Goal: Information Seeking & Learning: Learn about a topic

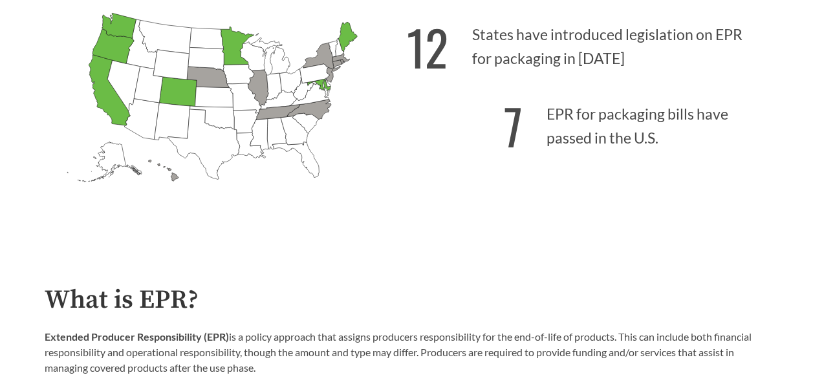
scroll to position [414, 0]
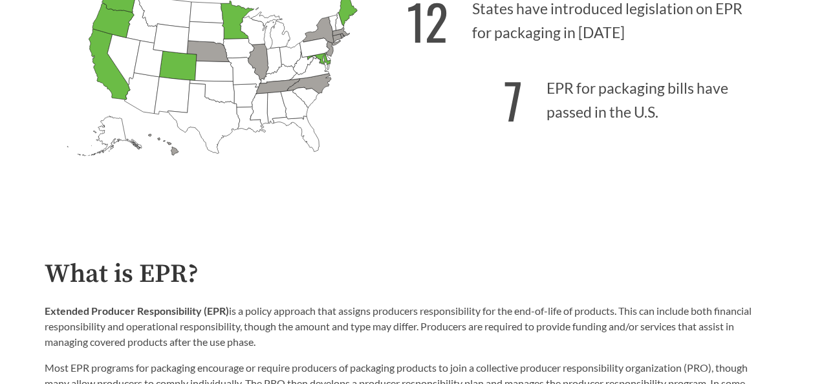
click at [467, 198] on div "12 States have introduced legislation on EPR for packaging in [DATE] 7 EPR for …" at bounding box center [588, 92] width 362 height 230
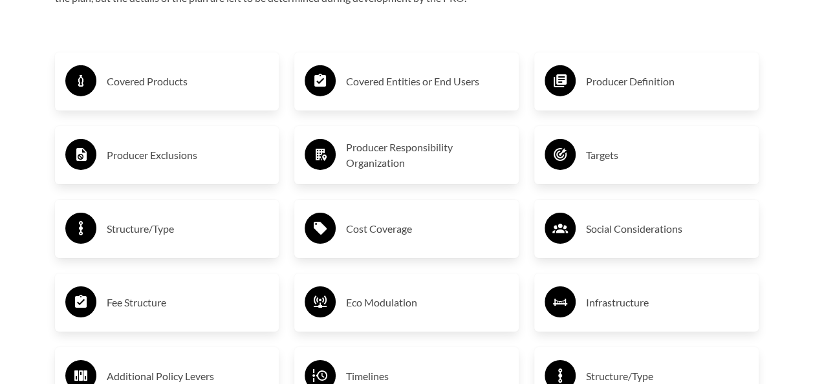
scroll to position [2094, 0]
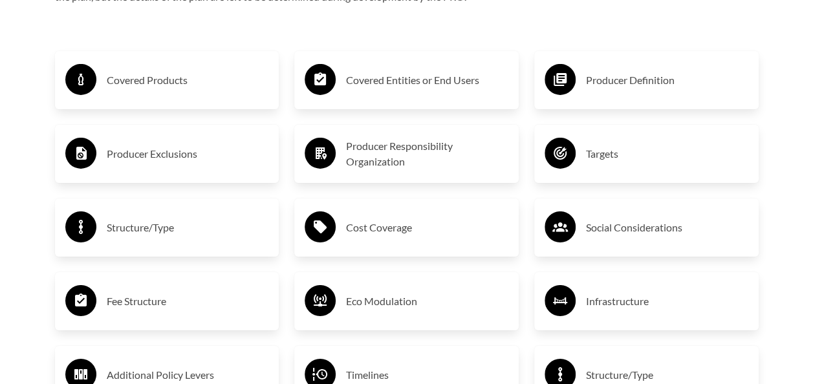
click at [187, 70] on div "Covered Products" at bounding box center [167, 79] width 204 height 37
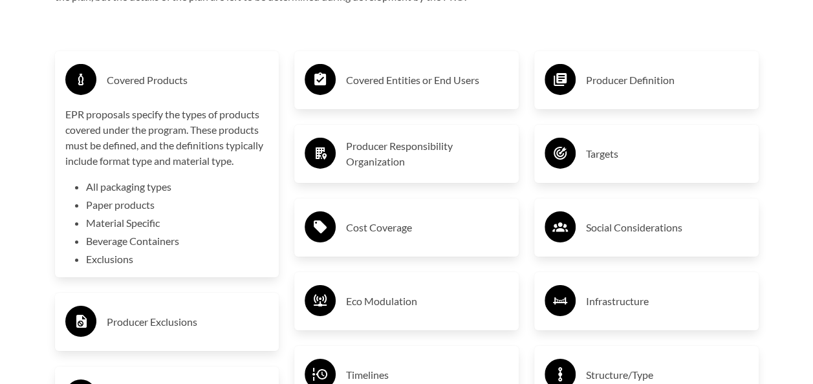
click at [147, 193] on li "All packaging types" at bounding box center [177, 187] width 183 height 16
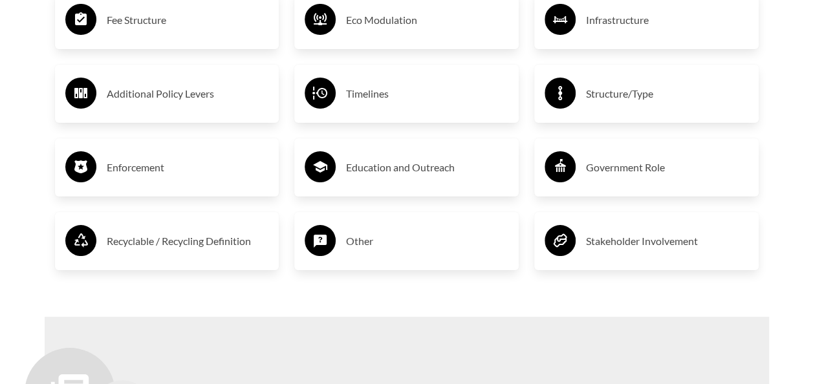
scroll to position [2379, 0]
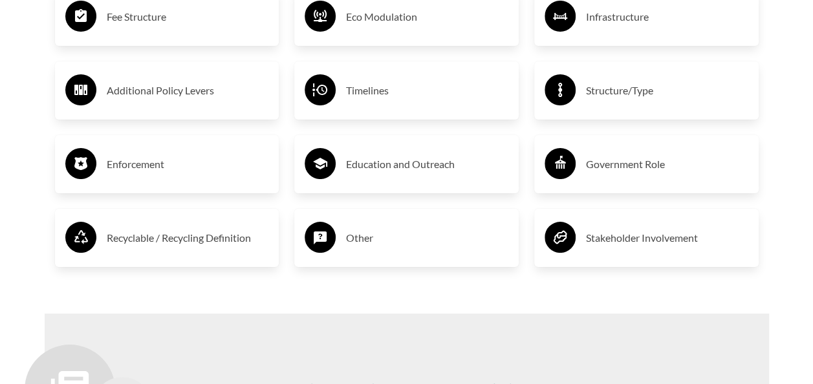
click at [396, 91] on h3 "Timelines" at bounding box center [427, 90] width 162 height 21
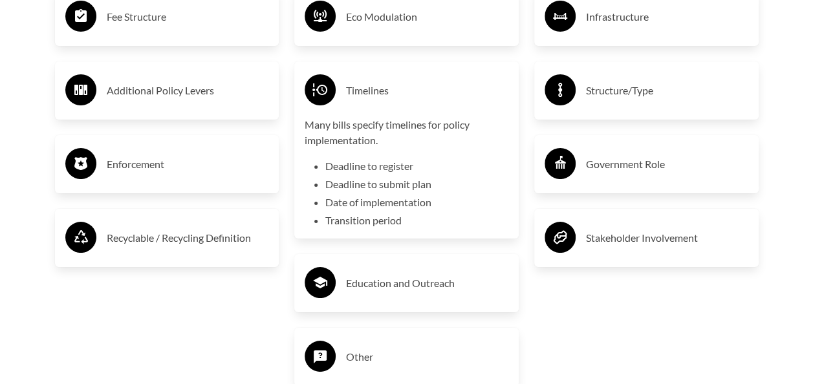
click at [456, 148] on p "Many bills specify timelines for policy implementation." at bounding box center [406, 132] width 204 height 31
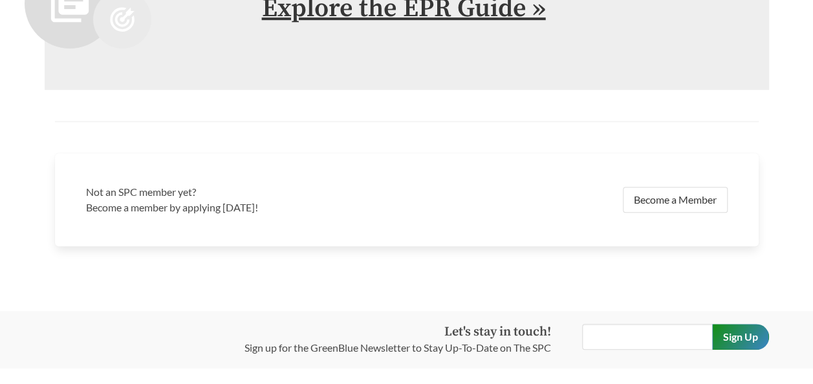
scroll to position [2764, 0]
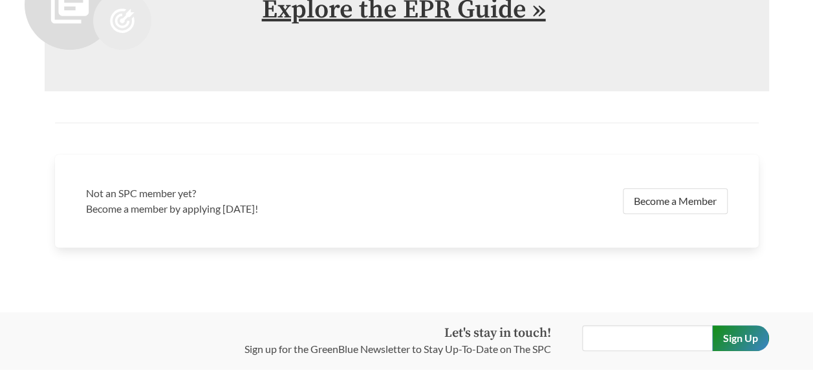
click at [490, 9] on link "Explore the EPR Guide »" at bounding box center [404, 10] width 284 height 32
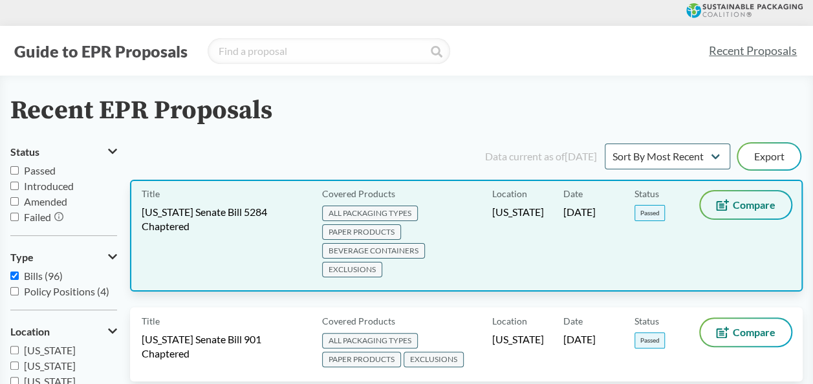
click at [729, 213] on button "Compare" at bounding box center [745, 204] width 91 height 27
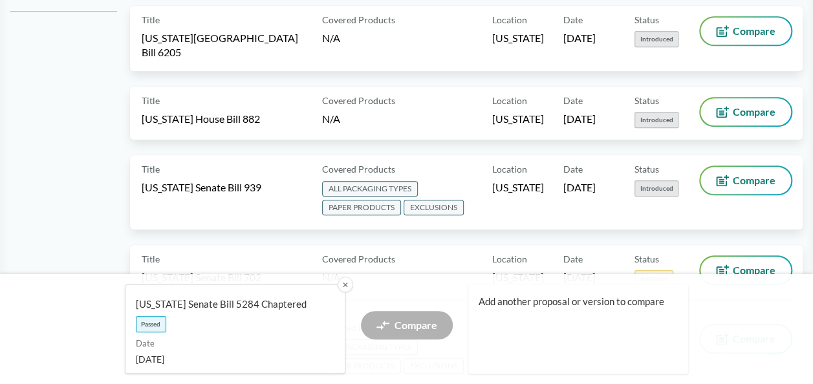
scroll to position [551, 0]
